Goal: Book appointment/travel/reservation

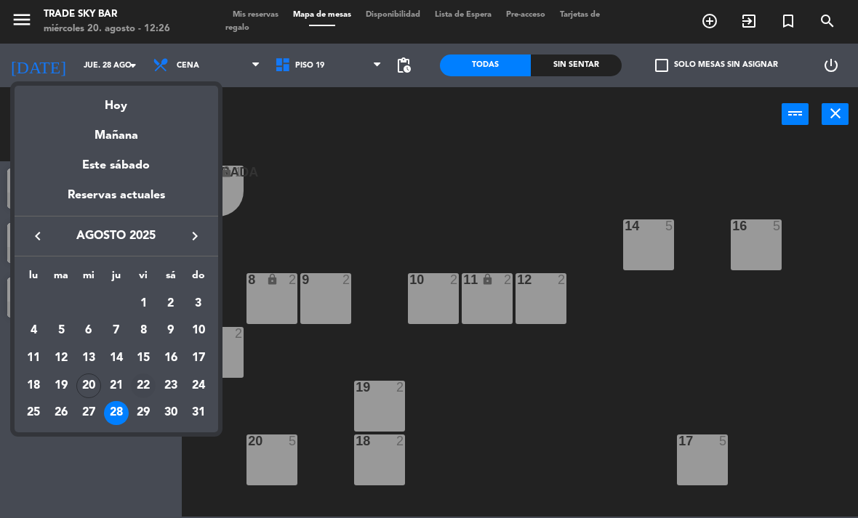
click at [144, 385] on div "22" at bounding box center [143, 386] width 25 height 25
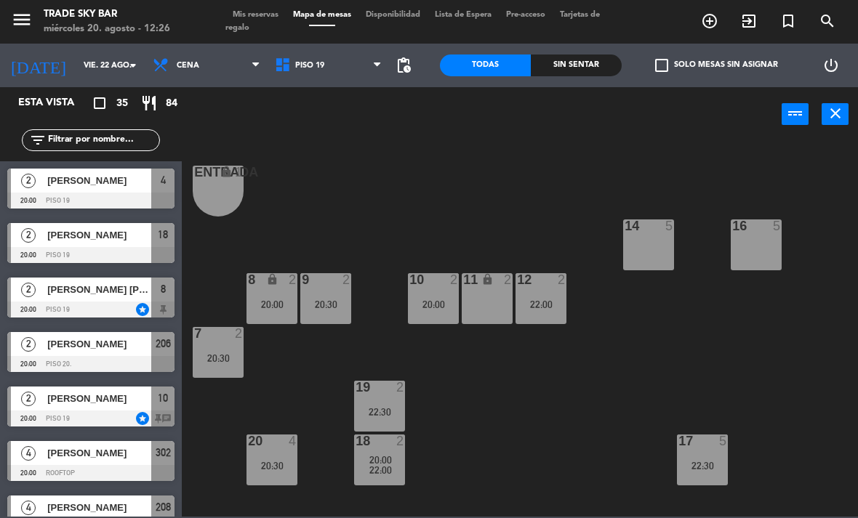
click at [23, 7] on span "menu" at bounding box center [27, 22] width 33 height 34
click at [24, 21] on icon "menu" at bounding box center [22, 20] width 22 height 22
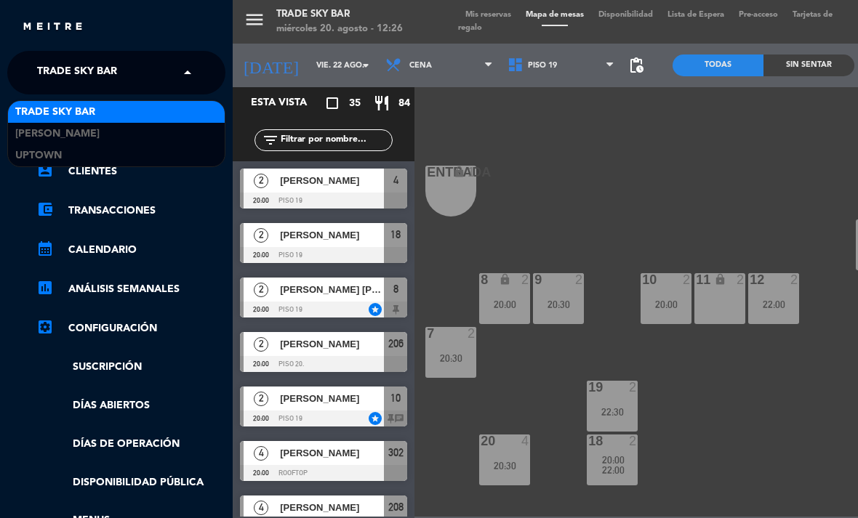
click at [67, 74] on span "Trade Sky Bar" at bounding box center [77, 72] width 80 height 31
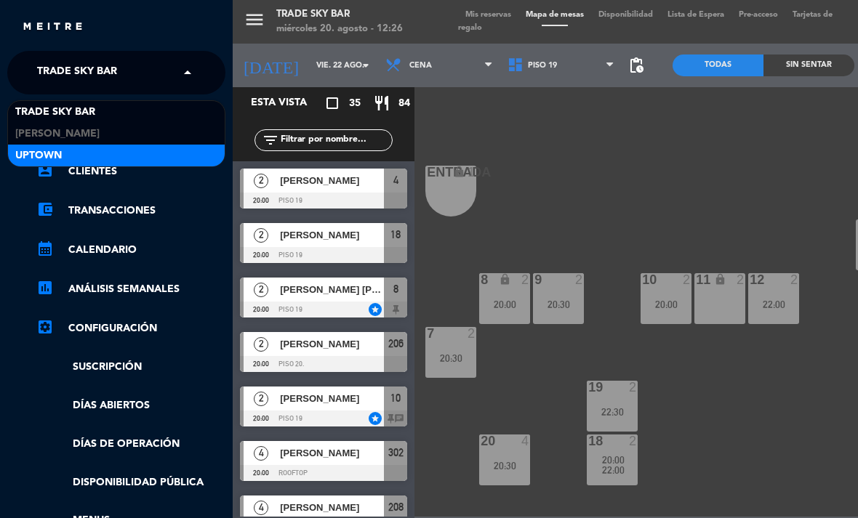
click at [69, 155] on div "Uptown" at bounding box center [116, 156] width 217 height 22
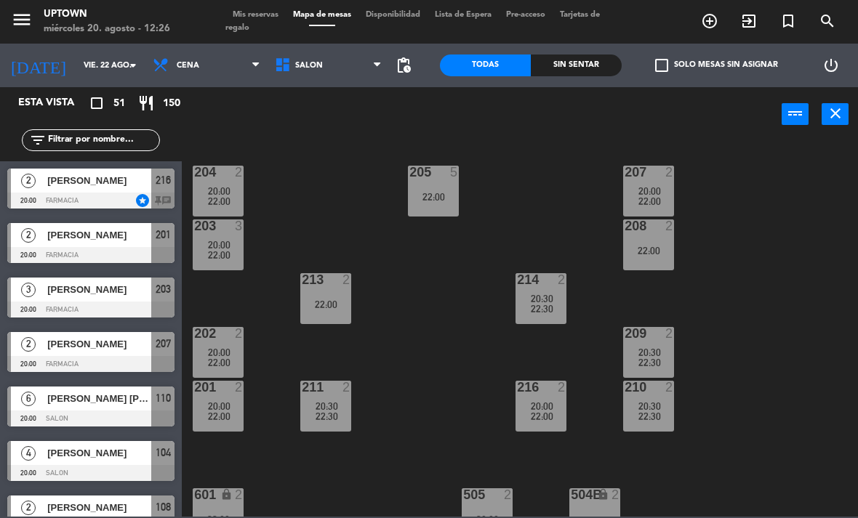
click at [401, 309] on div "204 2 20:00 22:00 205 5 22:00 207 2 20:00 22:00 203 3 20:00 22:00 208 2 22:00 2…" at bounding box center [523, 328] width 667 height 377
click at [210, 261] on span "22:00" at bounding box center [219, 255] width 23 height 12
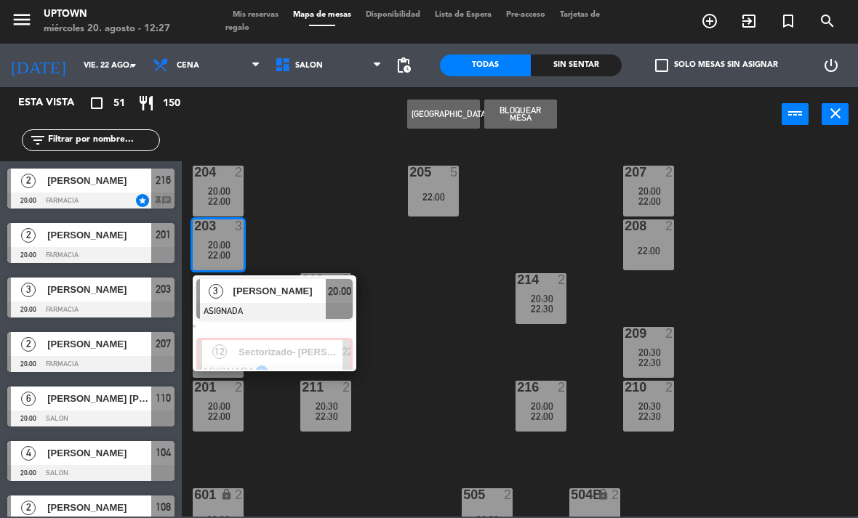
click at [281, 351] on div "12 Sectorizado- [PERSON_NAME] ASIGNADA star 22:00" at bounding box center [274, 345] width 185 height 52
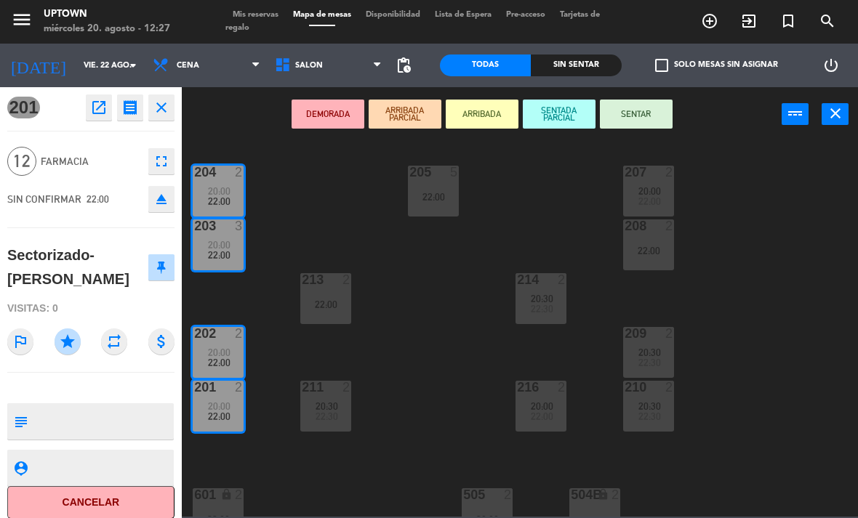
click at [167, 106] on icon "close" at bounding box center [161, 107] width 17 height 17
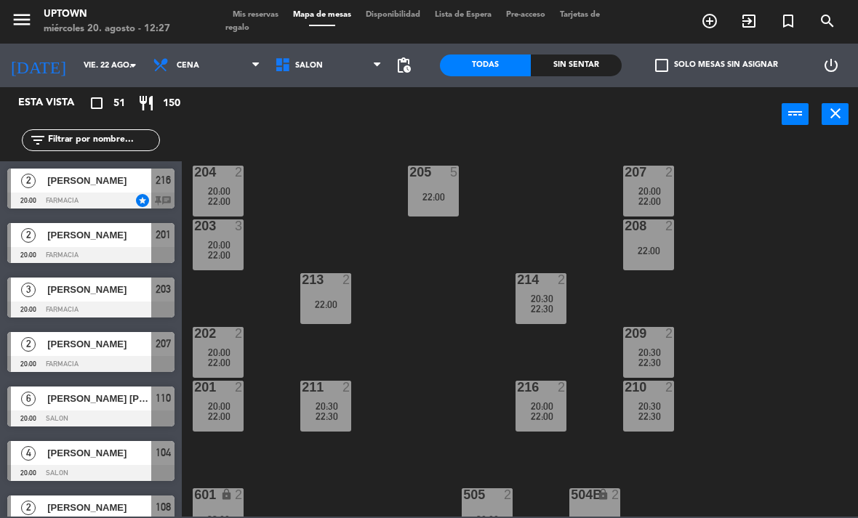
scroll to position [216, 0]
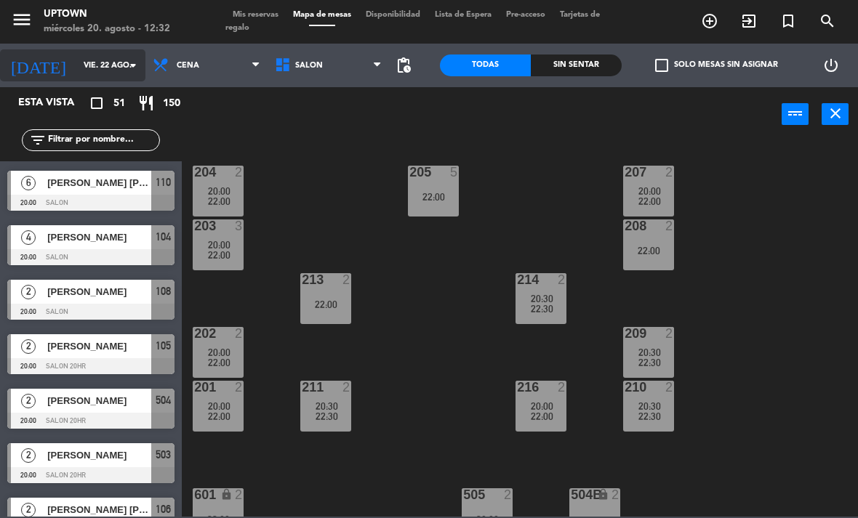
click at [82, 69] on input "vie. 22 ago." at bounding box center [130, 66] width 108 height 24
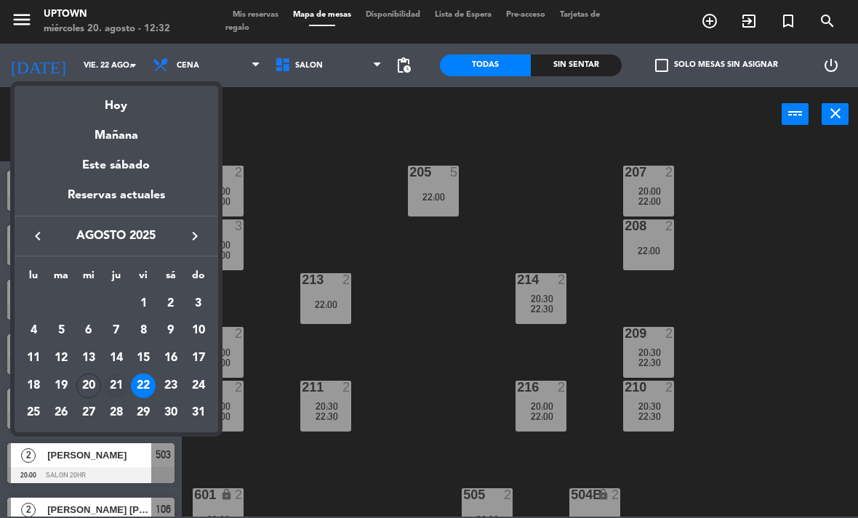
click at [116, 382] on div "21" at bounding box center [116, 386] width 25 height 25
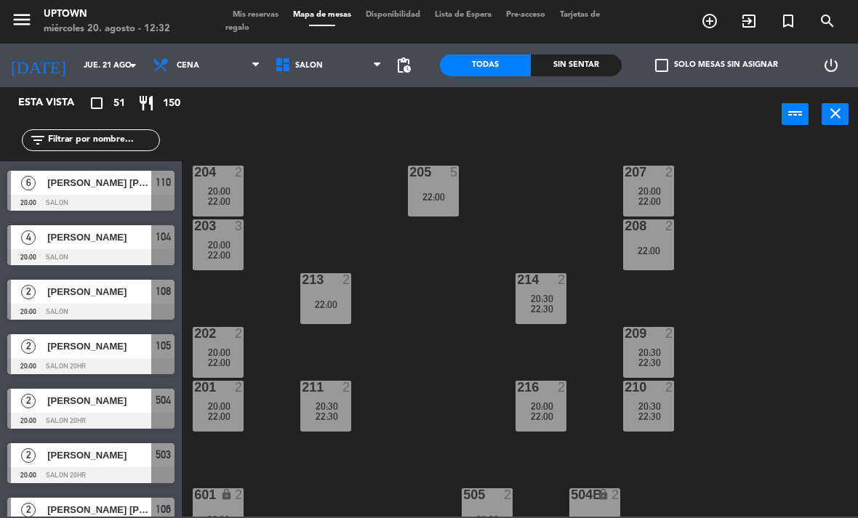
click at [20, 23] on icon "menu" at bounding box center [22, 20] width 22 height 22
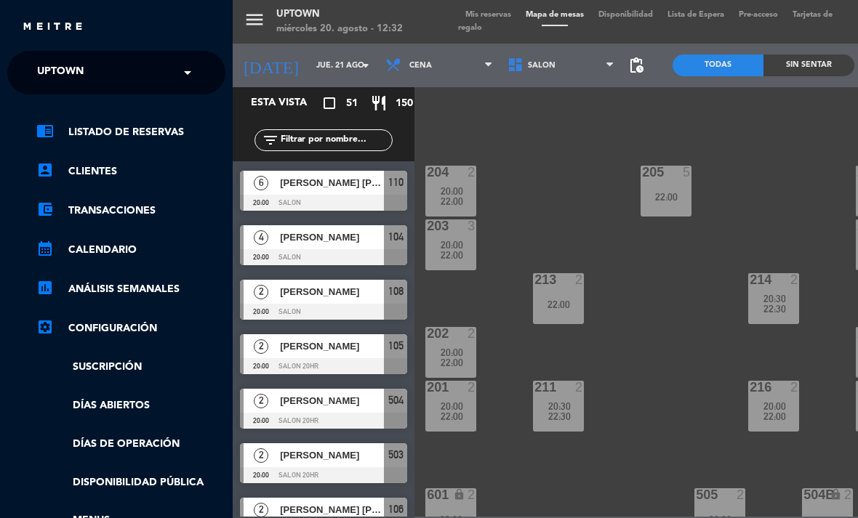
click at [53, 66] on span "Uptown" at bounding box center [60, 72] width 47 height 31
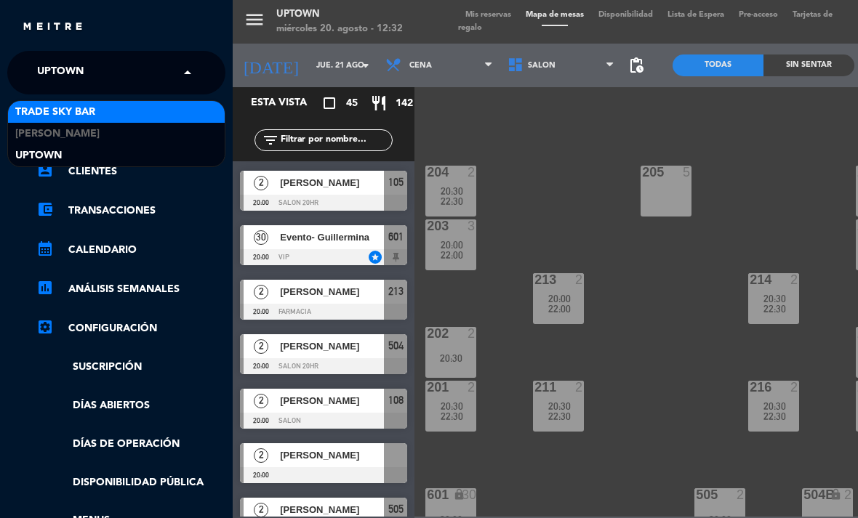
click at [73, 111] on span "Trade Sky Bar" at bounding box center [55, 112] width 80 height 17
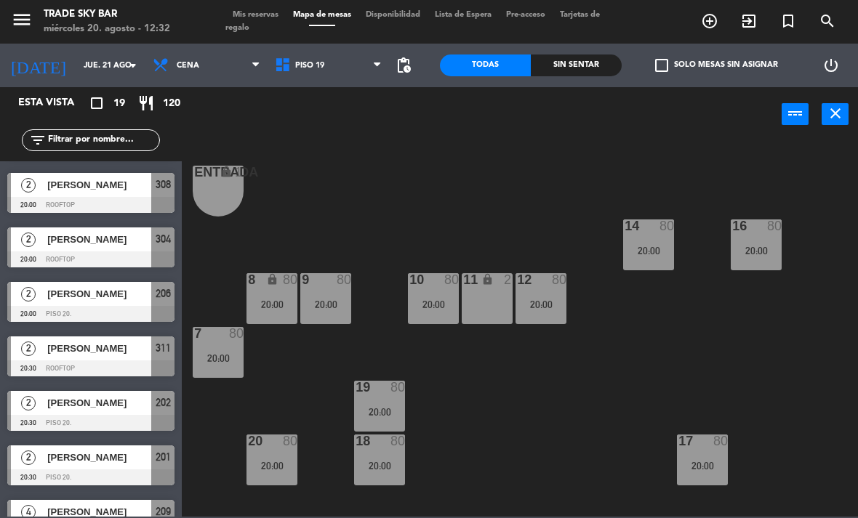
scroll to position [93, 0]
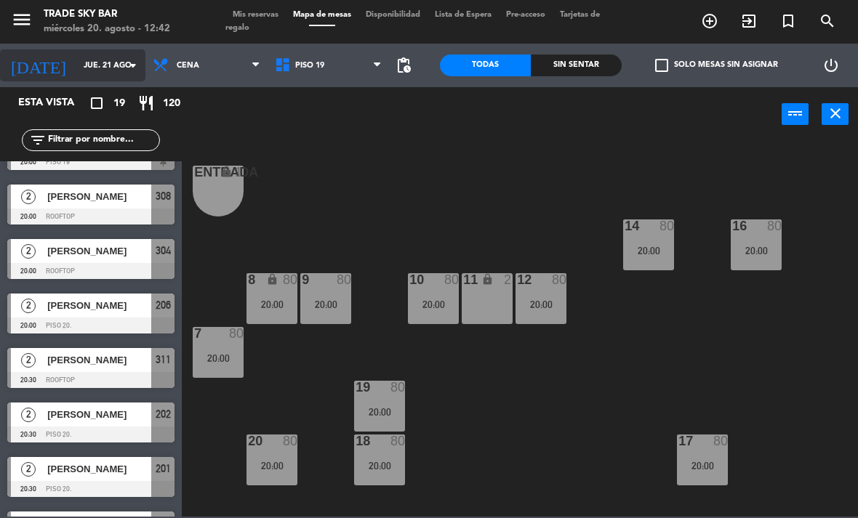
click at [76, 60] on input "jue. 21 ago." at bounding box center [130, 66] width 108 height 24
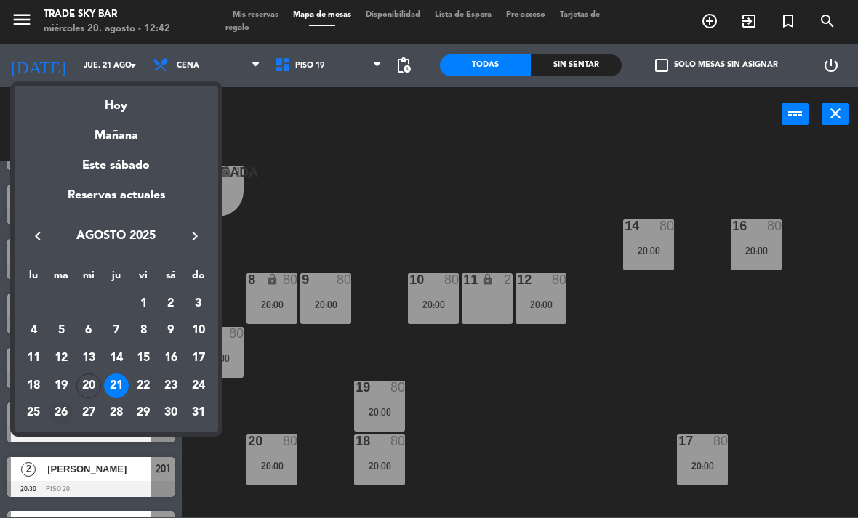
click at [65, 416] on div "26" at bounding box center [61, 413] width 25 height 25
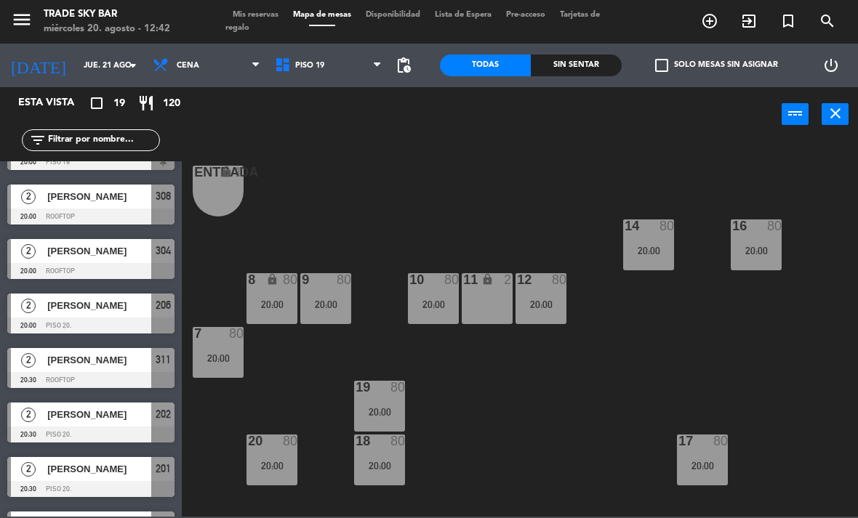
type input "[DATE] ago."
click at [15, 25] on icon "menu" at bounding box center [22, 20] width 22 height 22
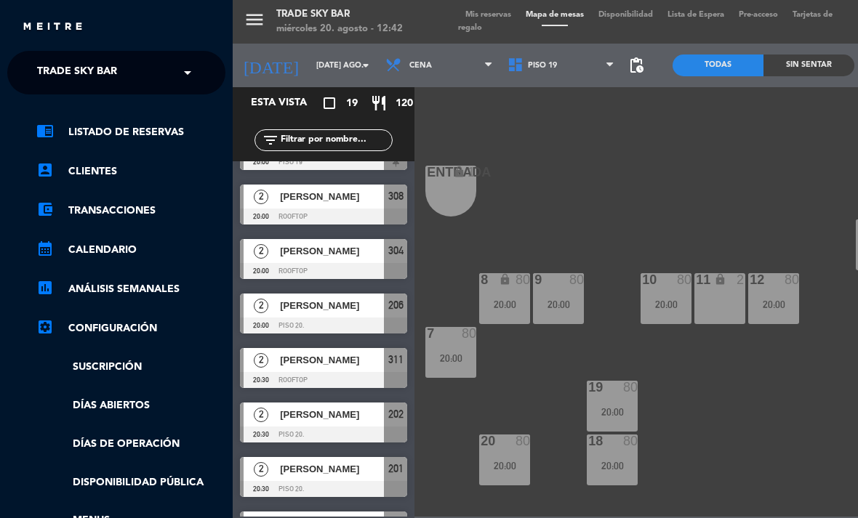
click at [64, 73] on span "Trade Sky Bar" at bounding box center [77, 72] width 80 height 31
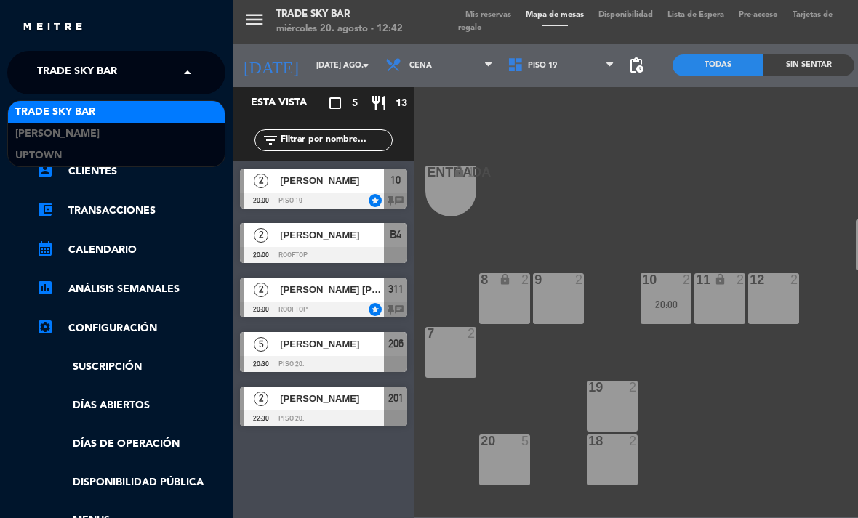
scroll to position [0, 0]
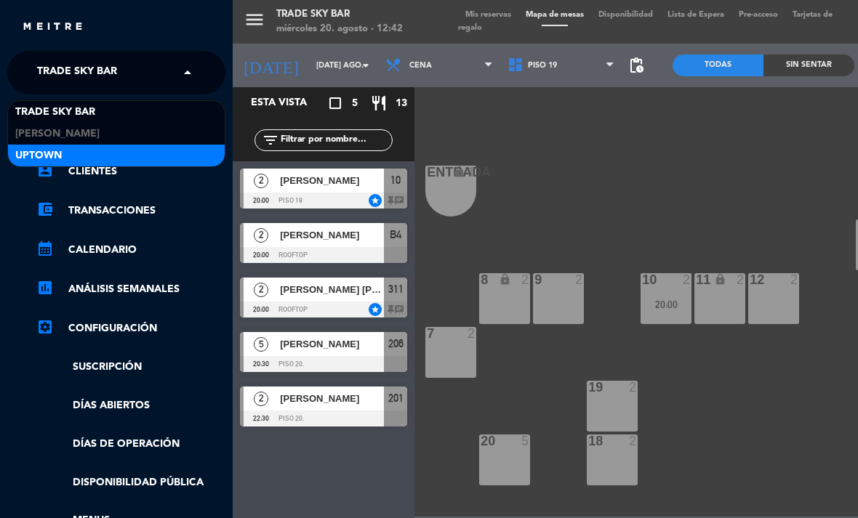
click at [74, 158] on div "Uptown" at bounding box center [116, 156] width 217 height 22
